Goal: Task Accomplishment & Management: Use online tool/utility

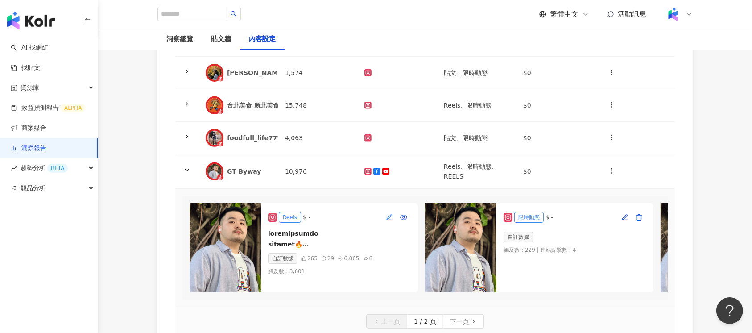
scroll to position [387, 0]
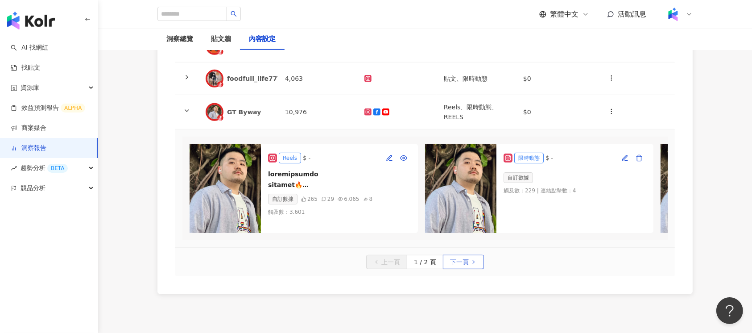
click at [457, 269] on span "下一頁" at bounding box center [459, 262] width 19 height 14
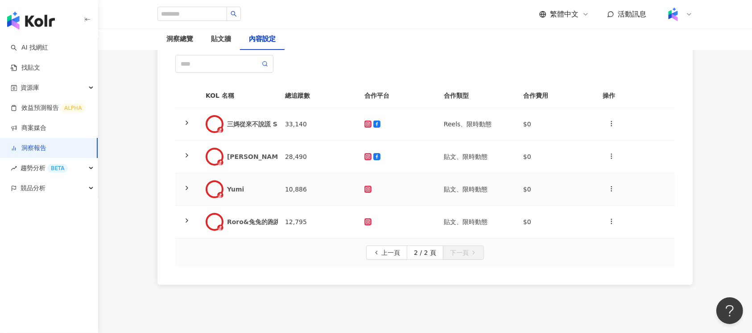
scroll to position [119, 0]
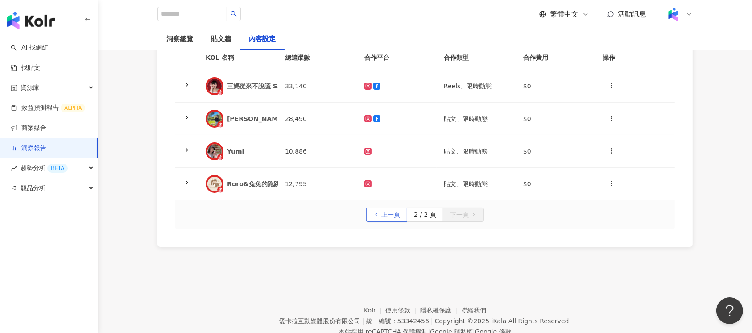
click at [385, 216] on span "上一頁" at bounding box center [390, 215] width 19 height 14
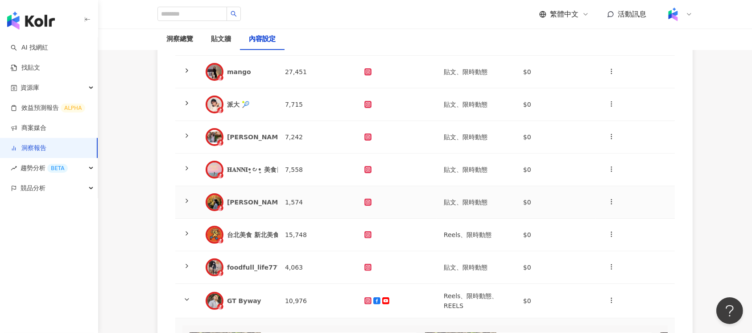
scroll to position [238, 0]
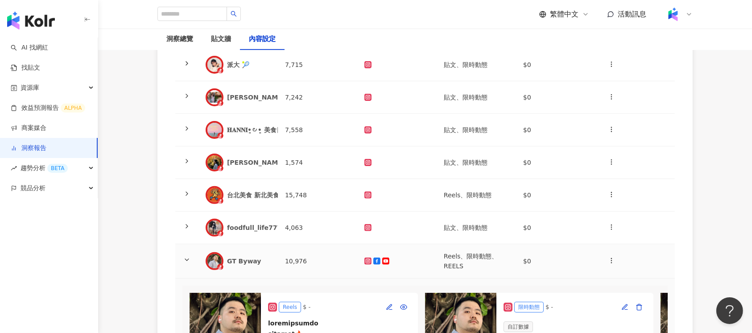
click at [315, 262] on td "10,976" at bounding box center [317, 261] width 79 height 34
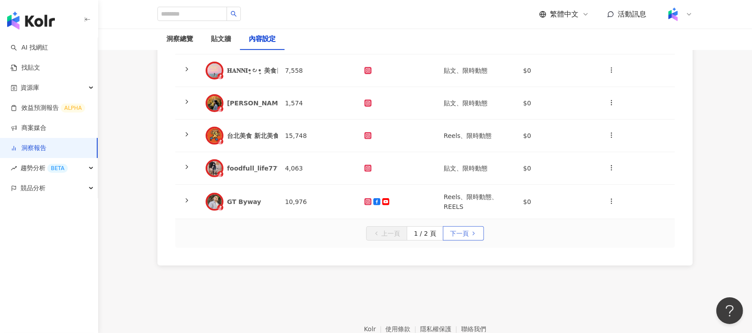
click at [473, 234] on icon "button" at bounding box center [474, 233] width 6 height 6
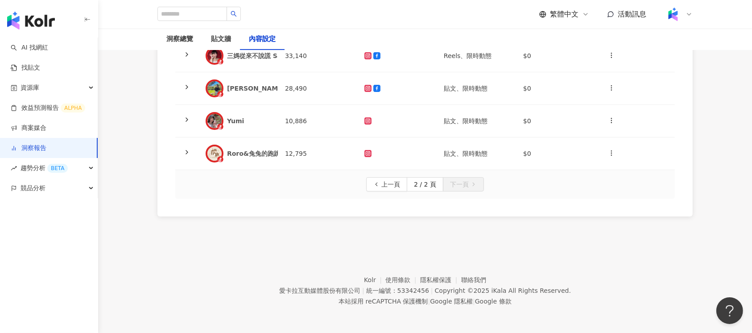
scroll to position [30, 0]
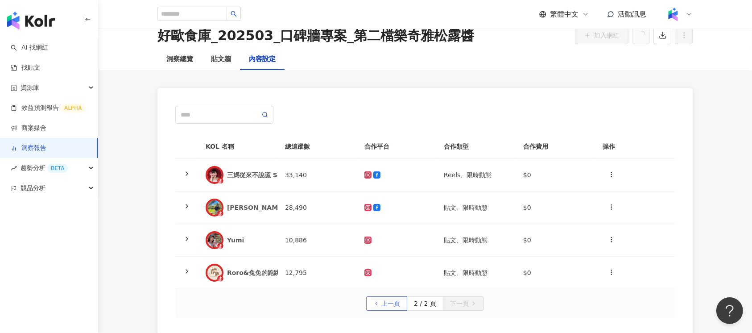
click at [394, 298] on span "上一頁" at bounding box center [390, 304] width 19 height 14
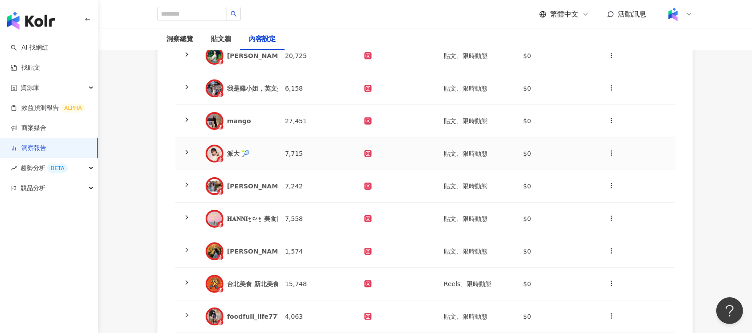
scroll to position [208, 0]
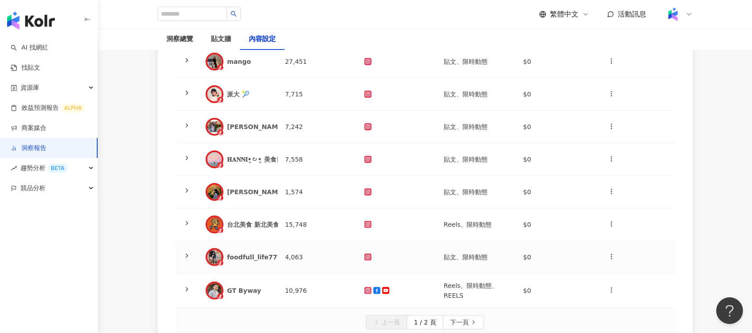
click at [249, 259] on div "foodfull_life7777" at bounding box center [256, 257] width 59 height 9
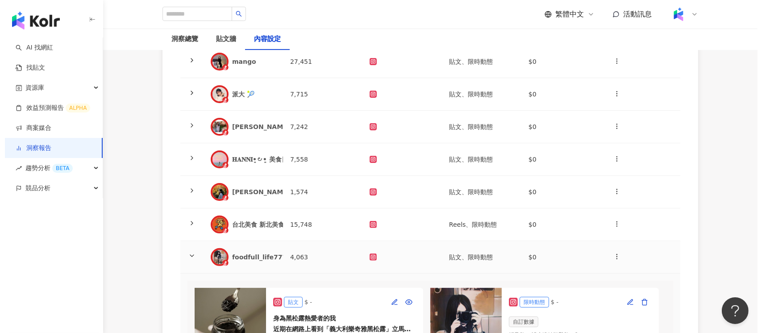
scroll to position [327, 0]
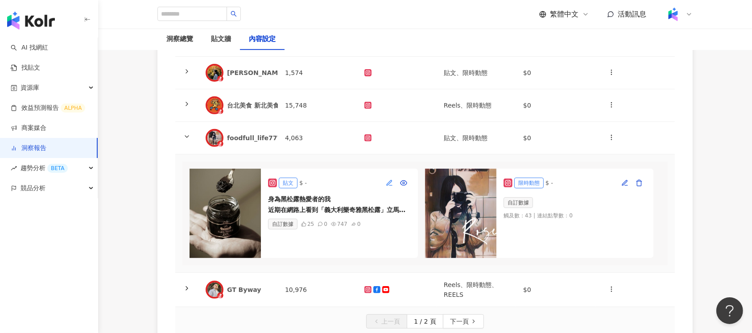
click at [385, 182] on button "button" at bounding box center [389, 183] width 14 height 14
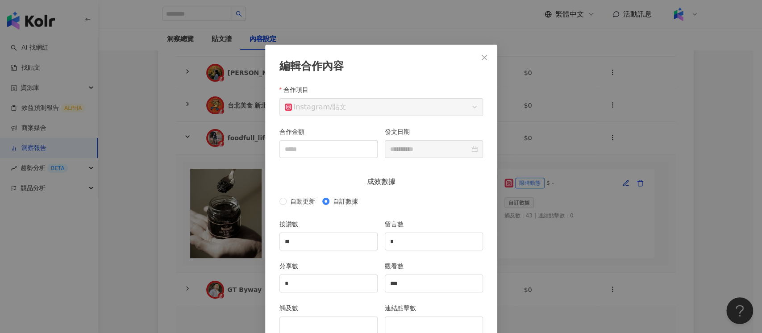
scroll to position [45, 0]
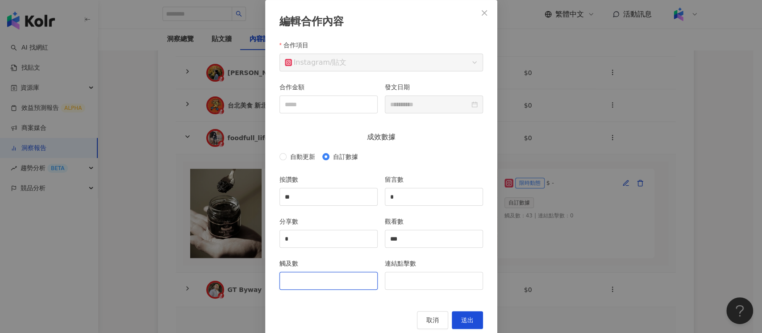
click at [320, 286] on input "觸及數" at bounding box center [328, 280] width 97 height 17
type input "***"
click at [464, 318] on span "送出" at bounding box center [467, 319] width 12 height 7
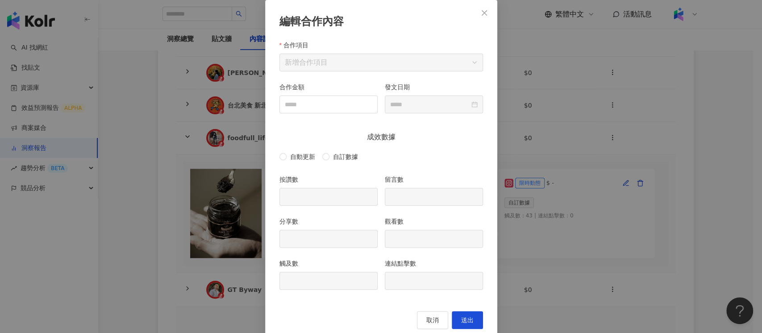
type input "**"
type input "*"
type input "***"
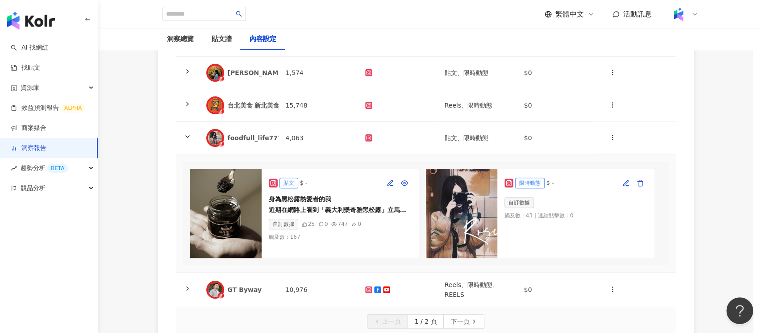
type input "**********"
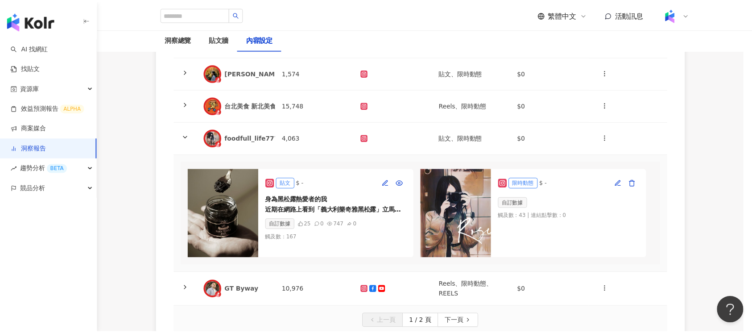
scroll to position [17, 0]
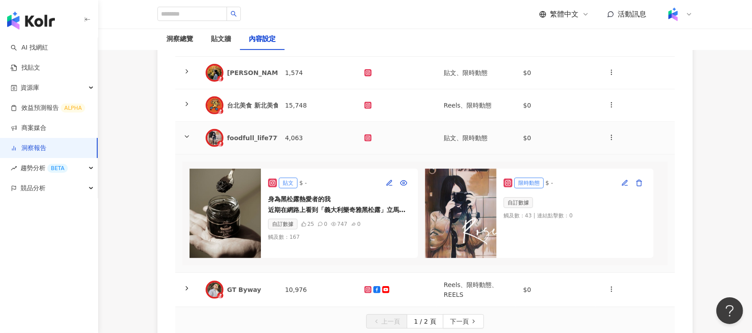
click at [288, 137] on td "4,063" at bounding box center [317, 138] width 79 height 33
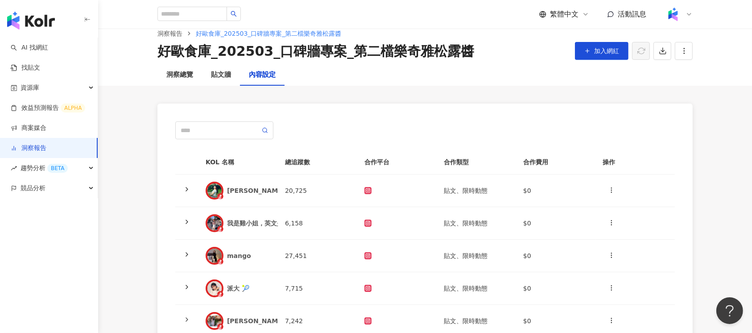
scroll to position [0, 0]
